Goal: Information Seeking & Learning: Learn about a topic

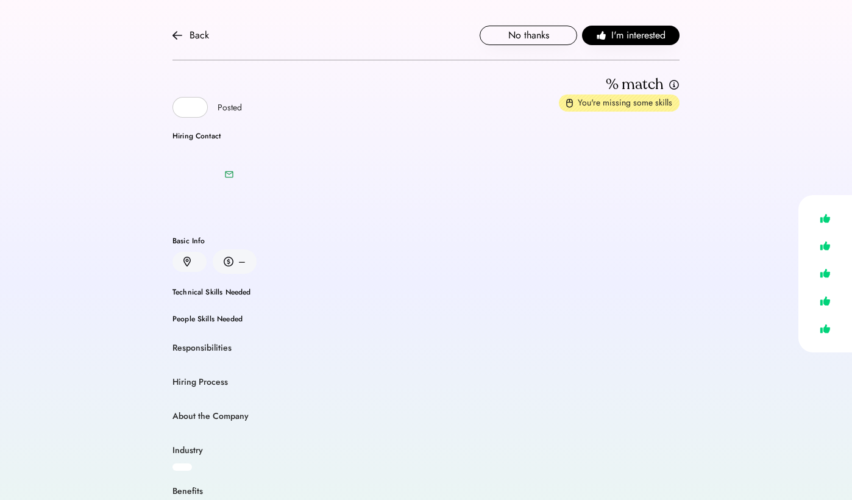
scroll to position [4, 0]
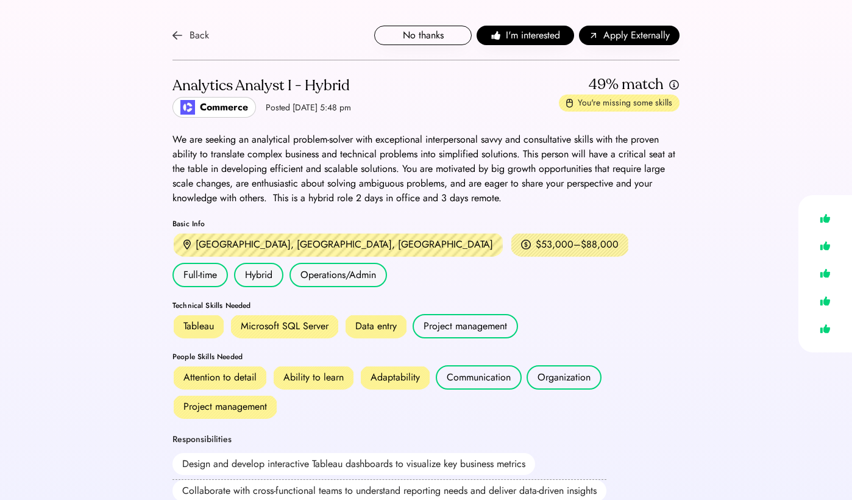
click at [181, 36] on img at bounding box center [177, 35] width 10 height 10
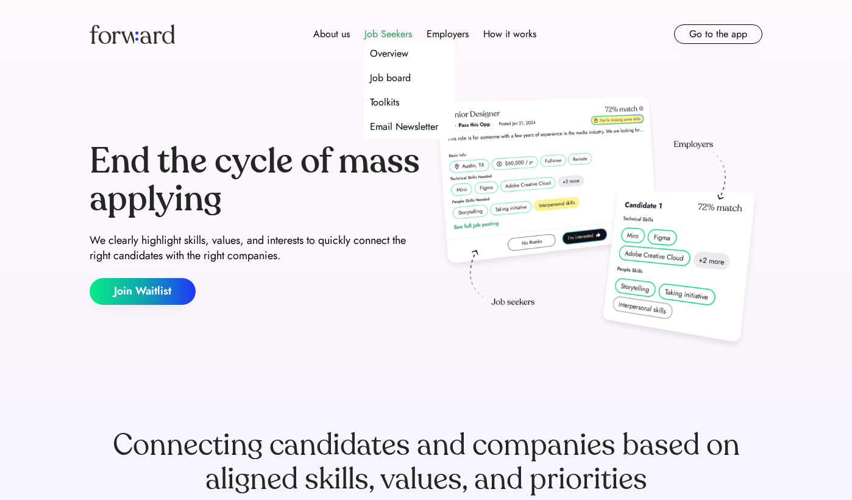
click at [398, 32] on div "Job Seekers" at bounding box center [388, 34] width 48 height 15
click at [389, 73] on div "Job board" at bounding box center [390, 78] width 41 height 15
